Goal: Task Accomplishment & Management: Manage account settings

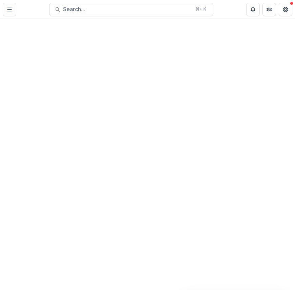
select select "********"
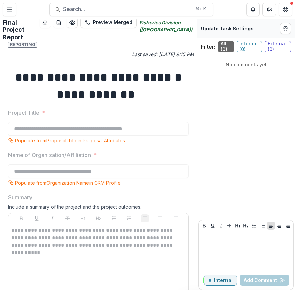
scroll to position [27, 0]
